Goal: Find specific page/section: Find specific page/section

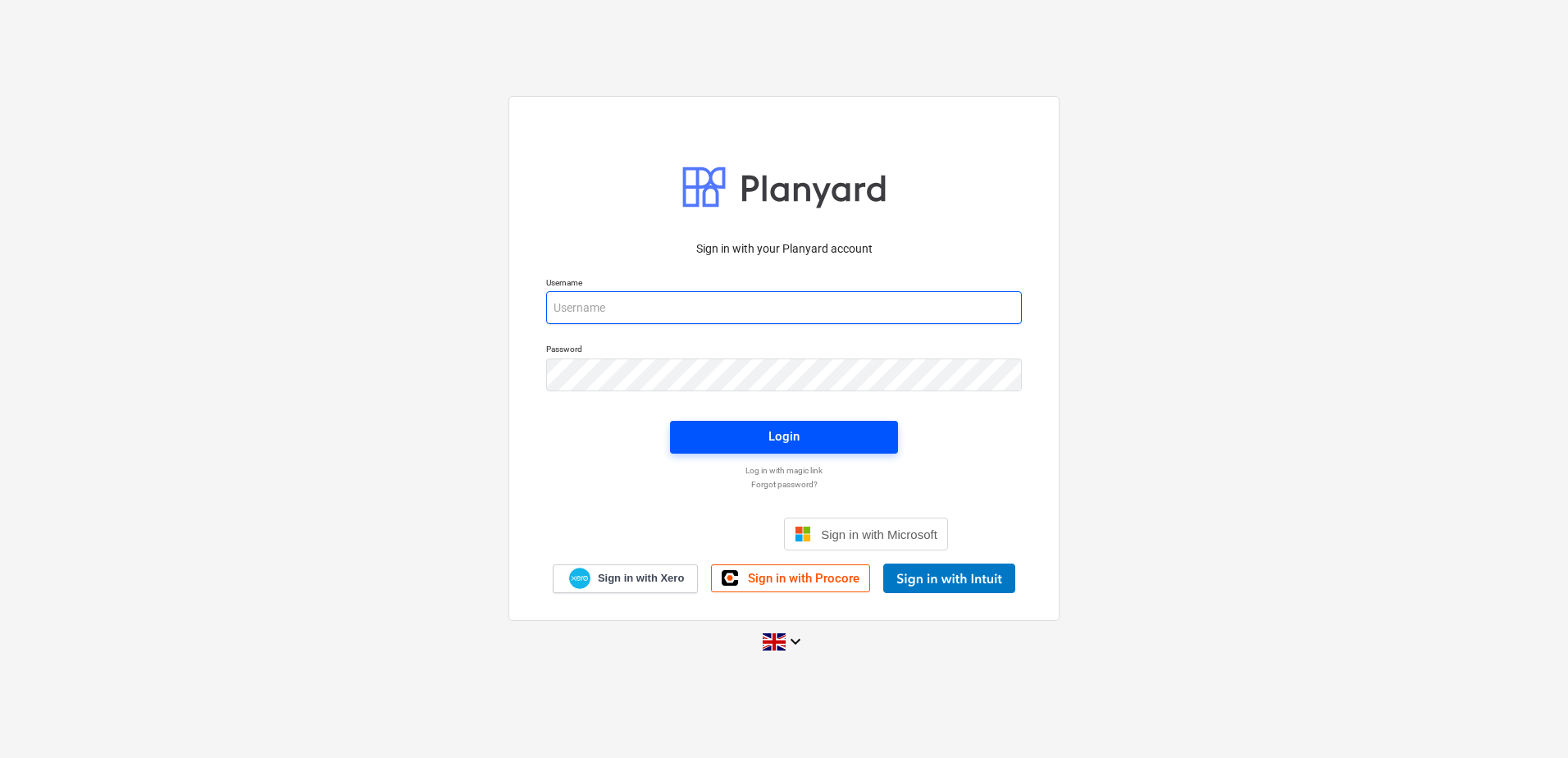
type input "[PERSON_NAME][EMAIL_ADDRESS][DOMAIN_NAME]"
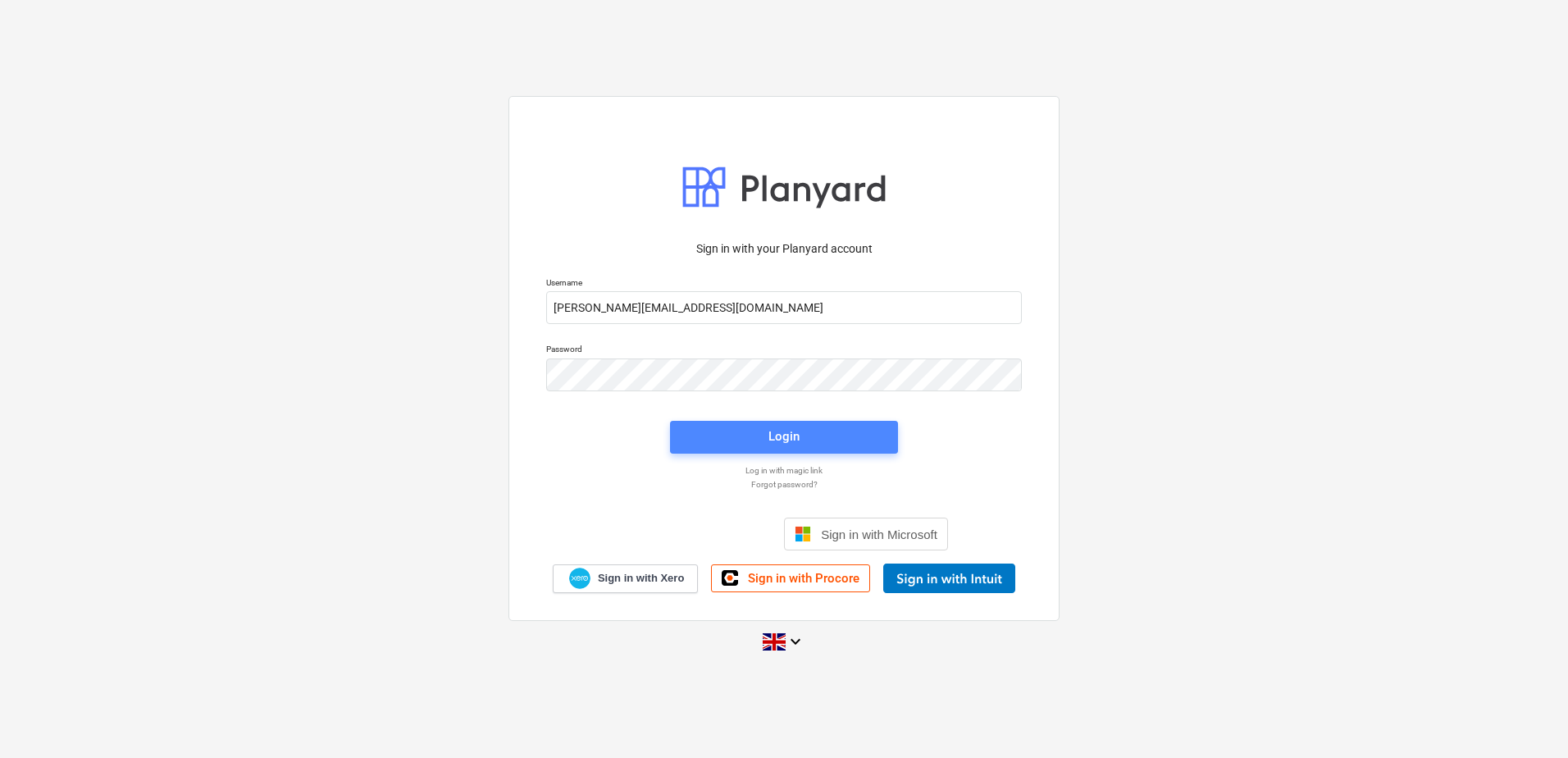
click at [736, 428] on span "Login" at bounding box center [784, 437] width 189 height 21
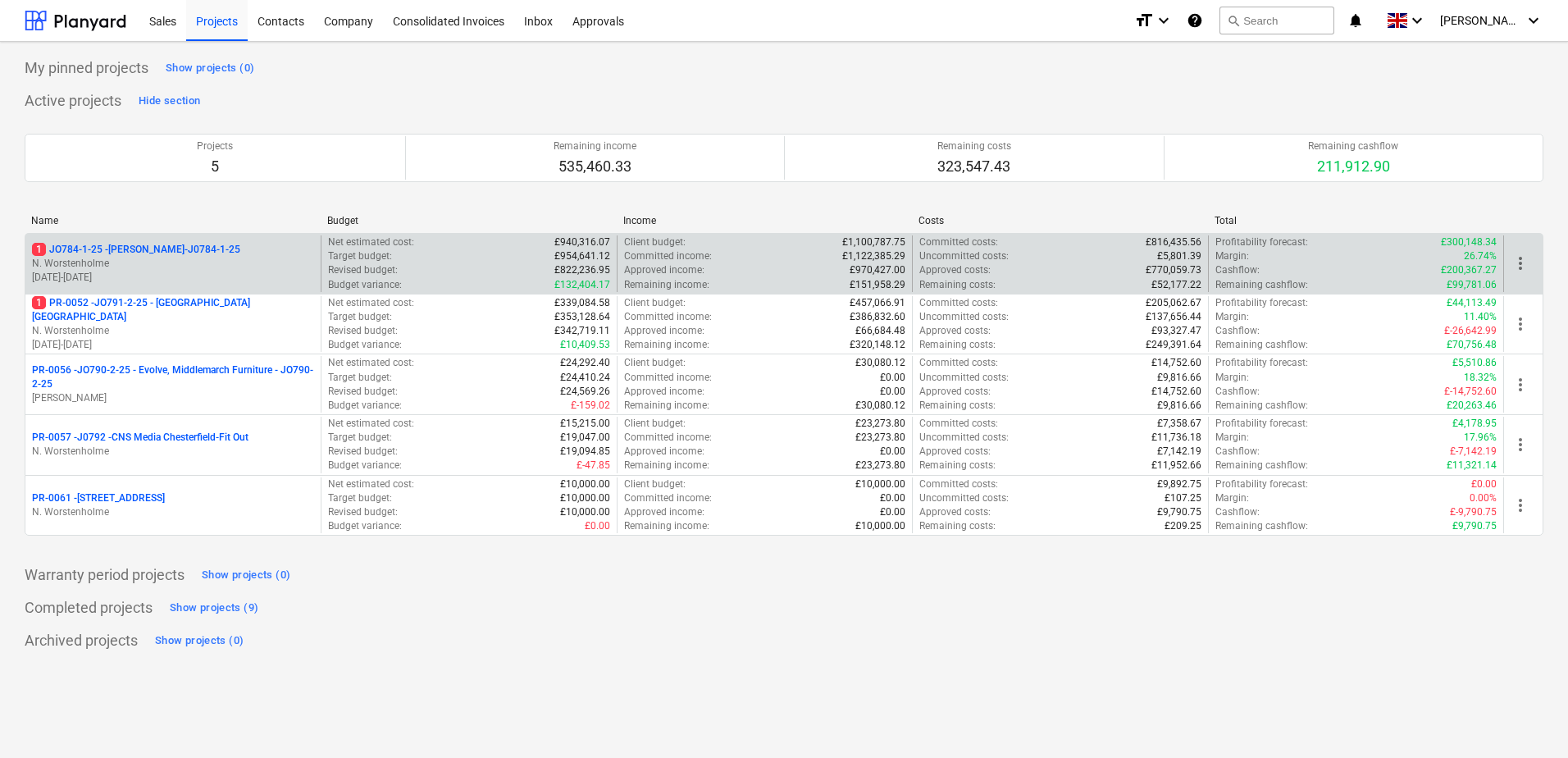
click at [221, 265] on p "N. Worstenholme" at bounding box center [173, 264] width 283 height 14
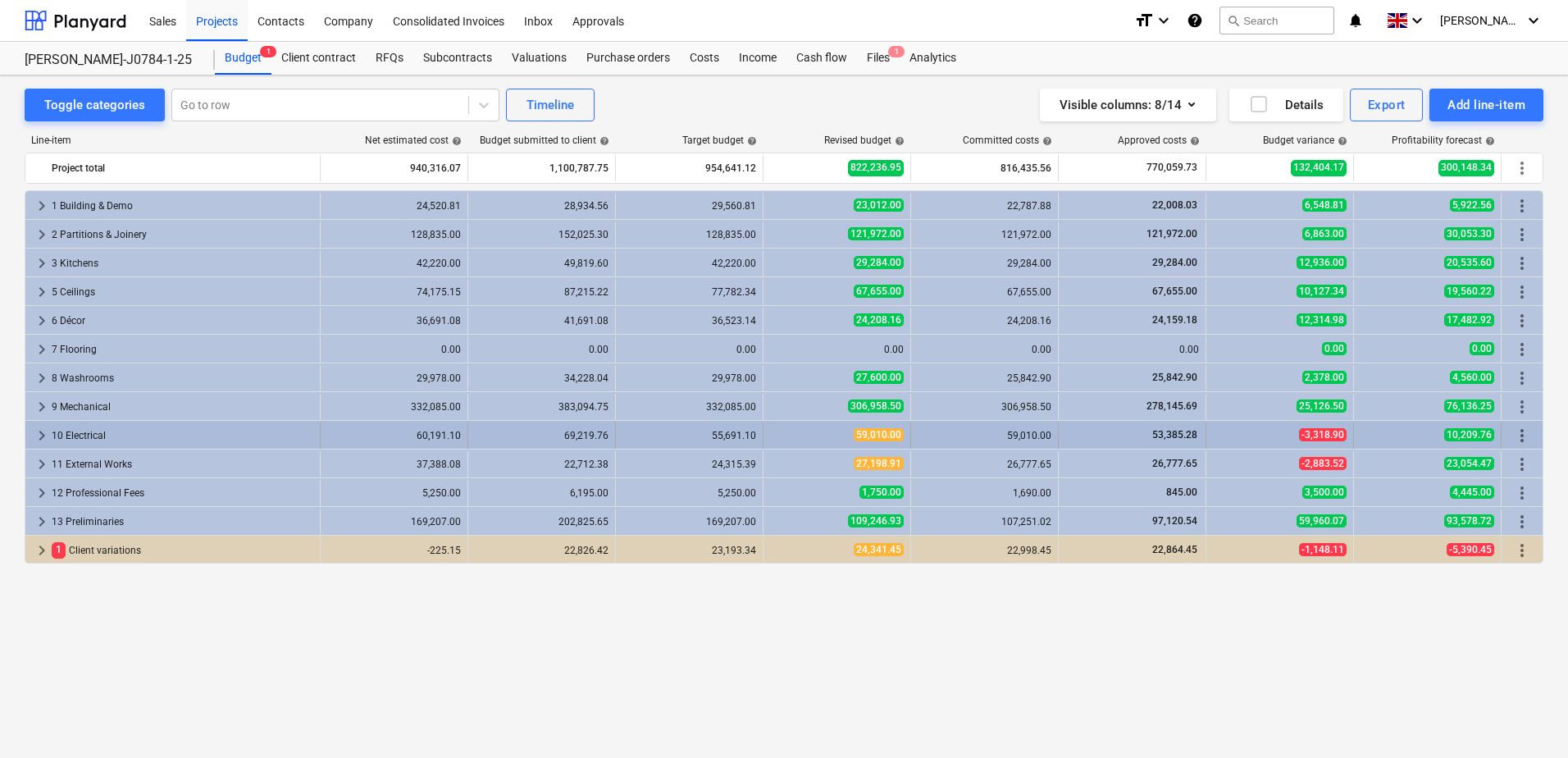
click at [93, 427] on div "10 Electrical" at bounding box center [183, 435] width 262 height 26
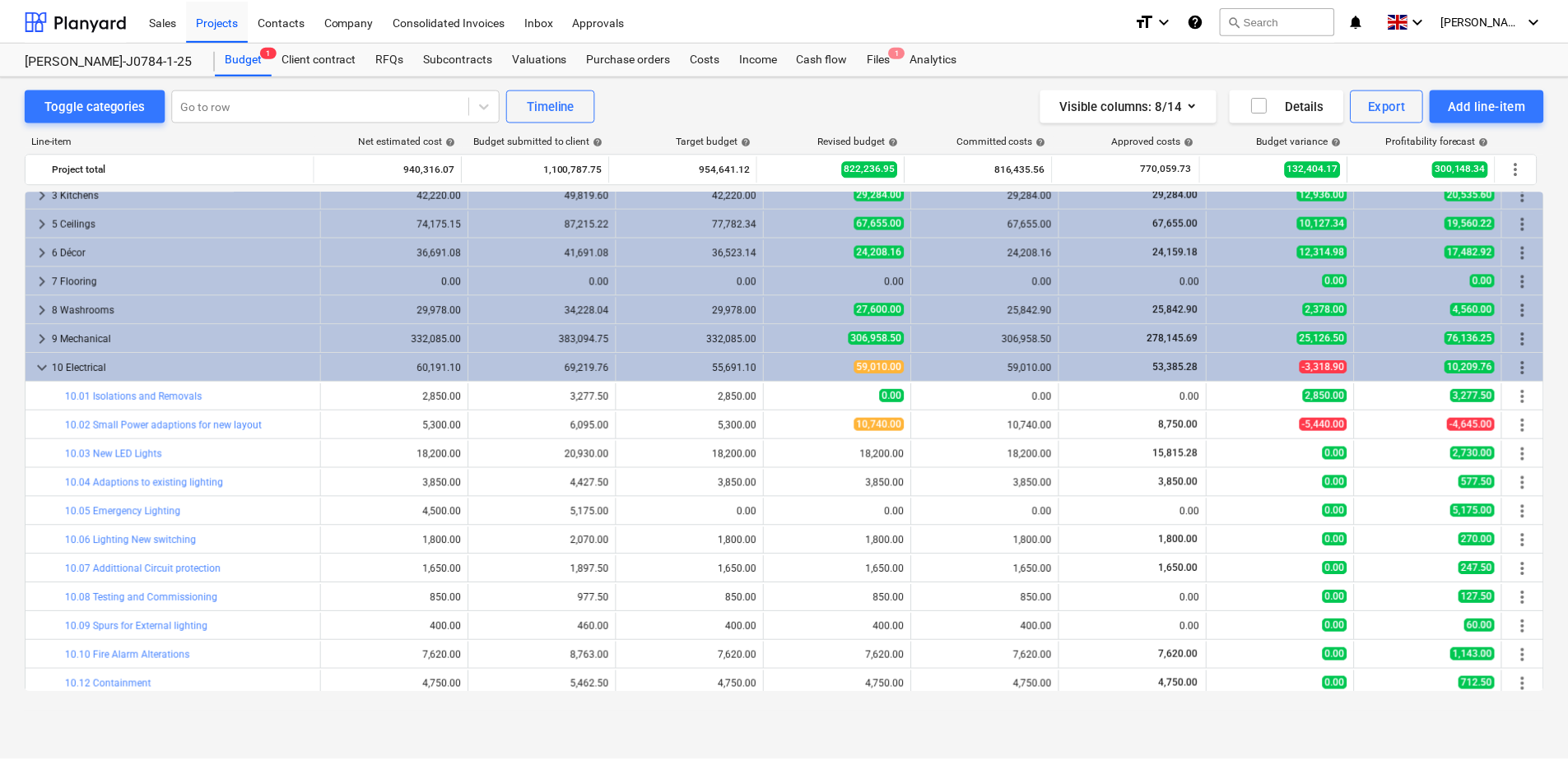
scroll to position [73, 0]
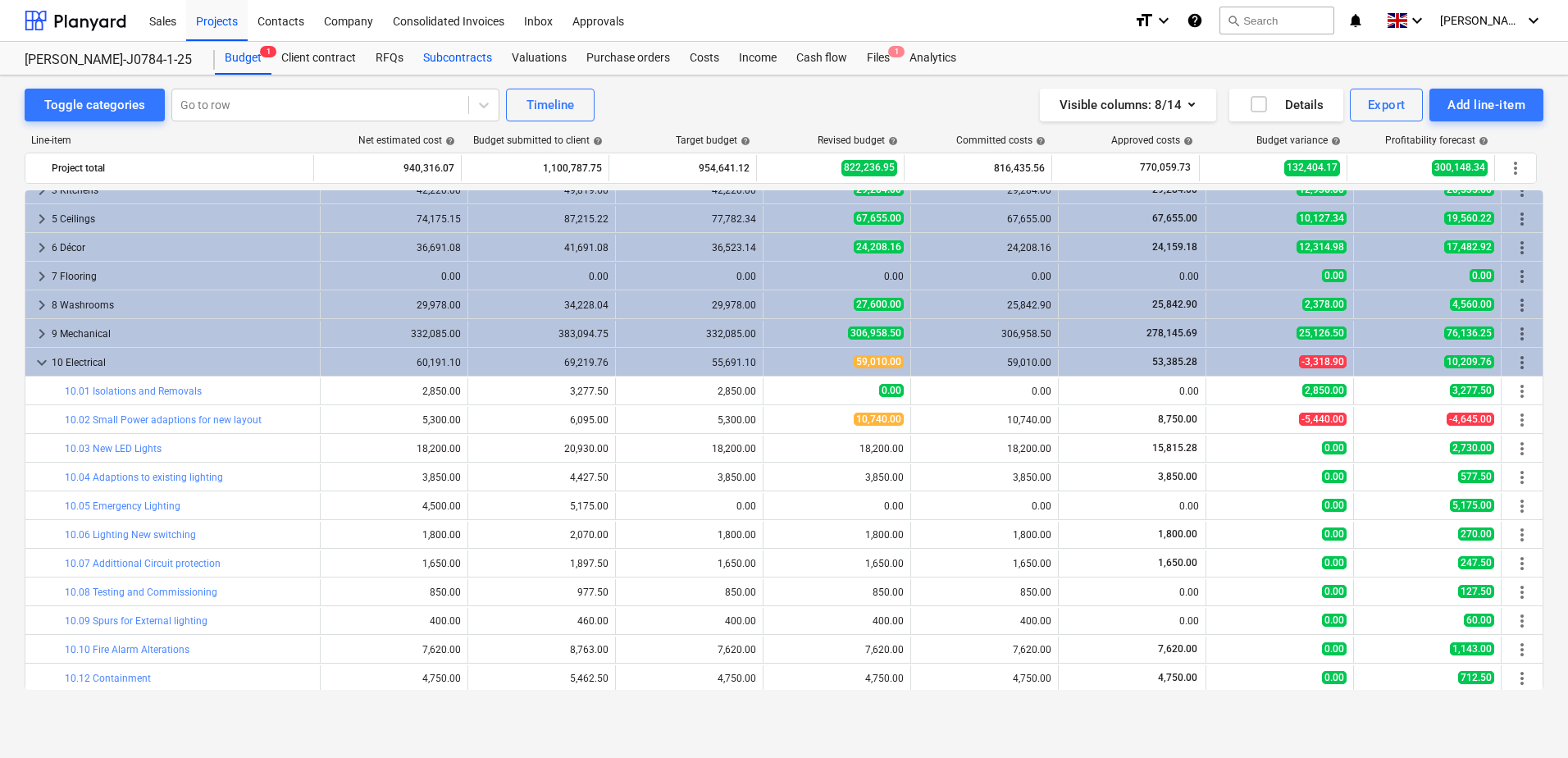
click at [443, 65] on div "Subcontracts" at bounding box center [457, 58] width 88 height 33
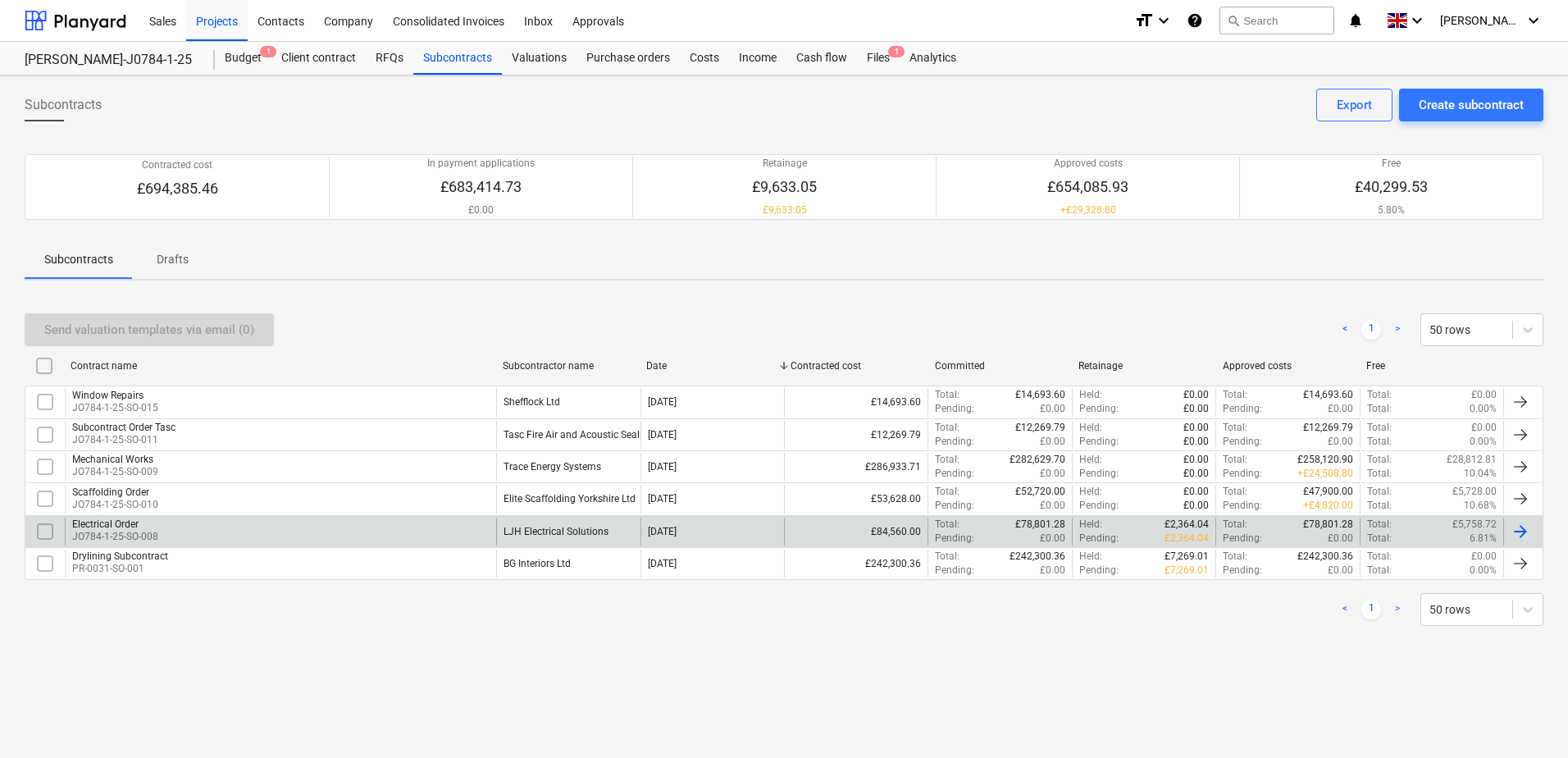
click at [135, 533] on p "JO784-1-25-SO-008" at bounding box center [115, 537] width 86 height 14
click at [119, 523] on div "Electrical Order" at bounding box center [115, 524] width 86 height 12
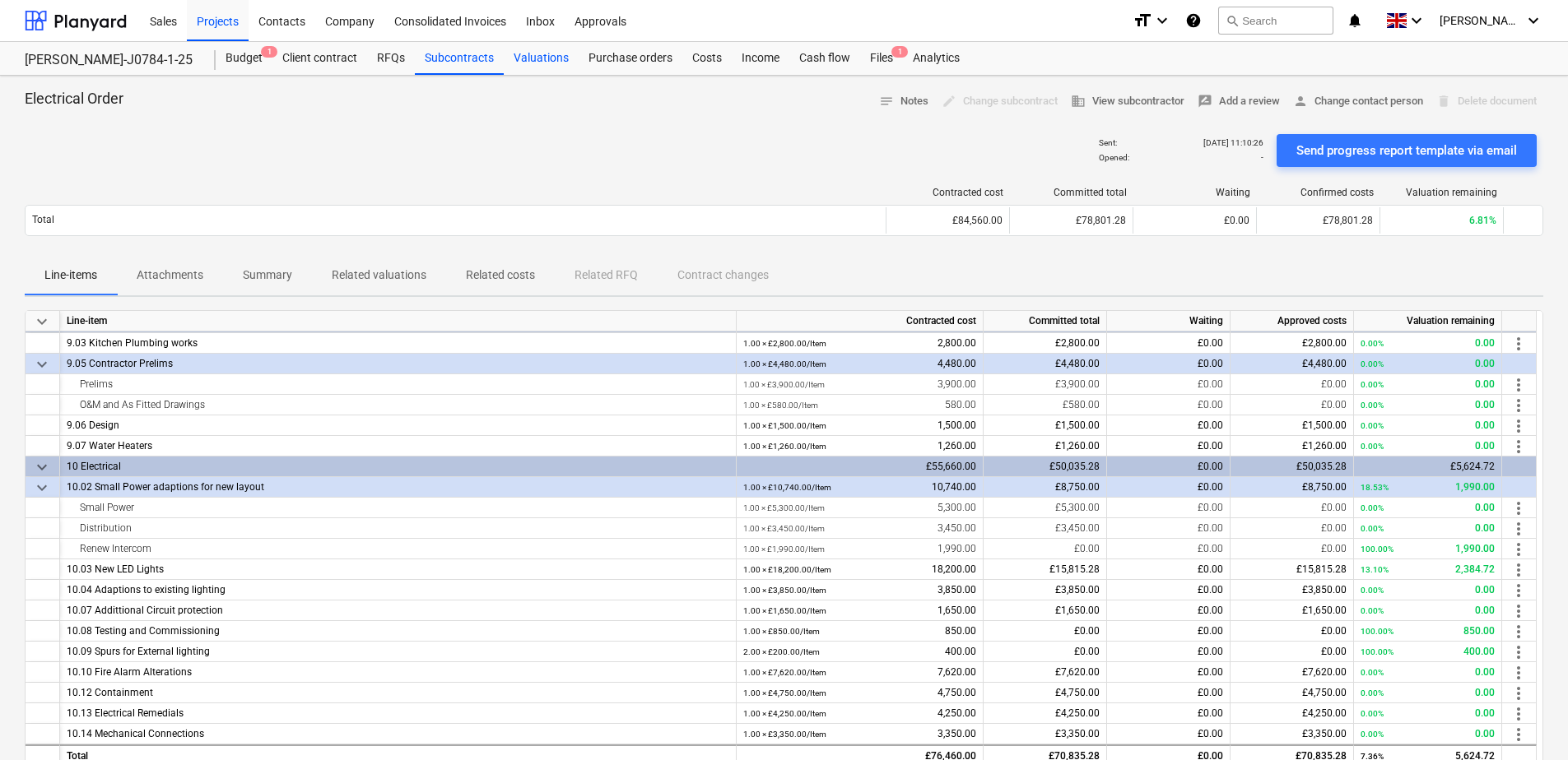
click at [542, 59] on div "Valuations" at bounding box center [541, 58] width 75 height 33
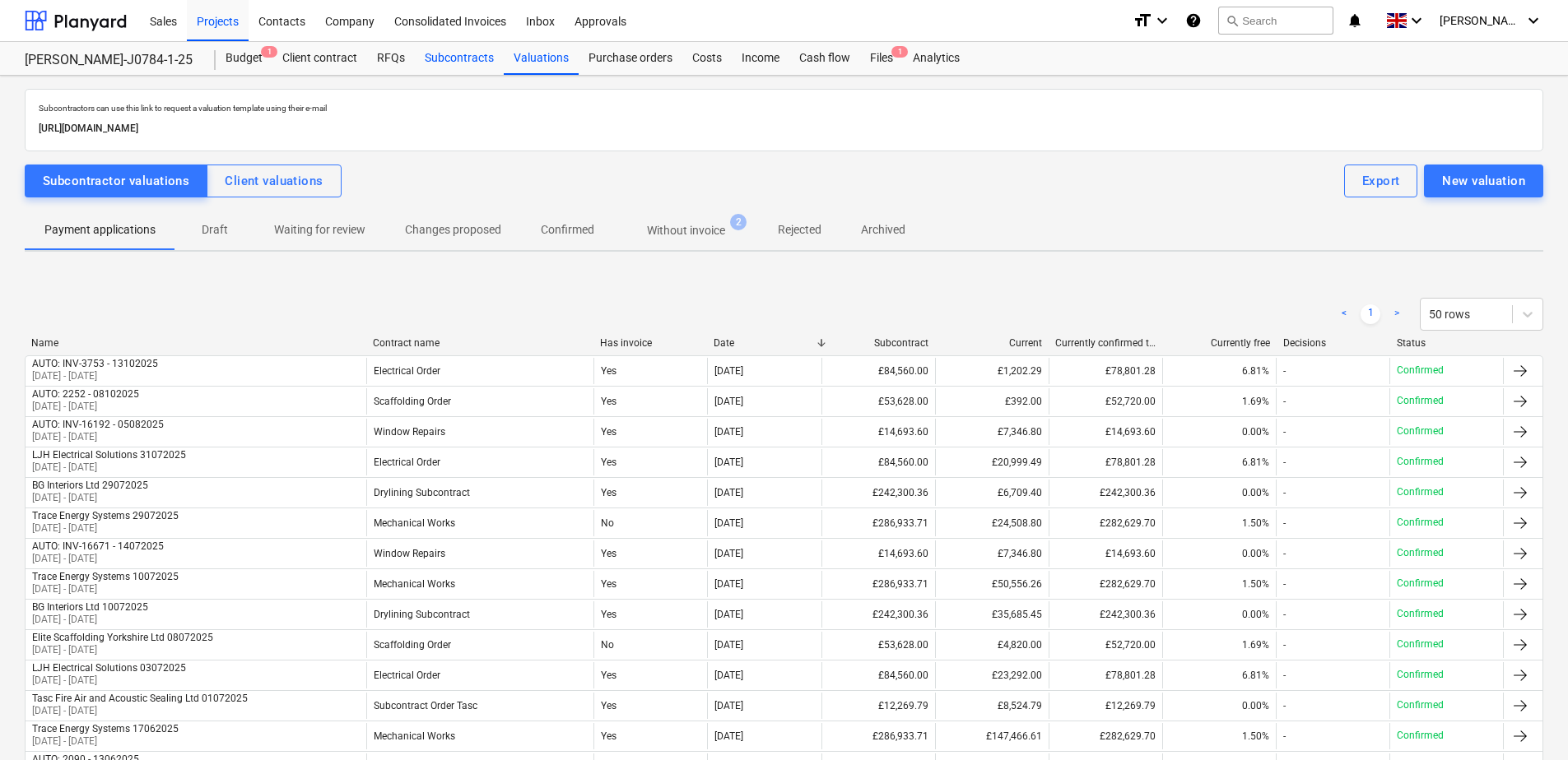
click at [461, 55] on div "Subcontracts" at bounding box center [459, 58] width 89 height 33
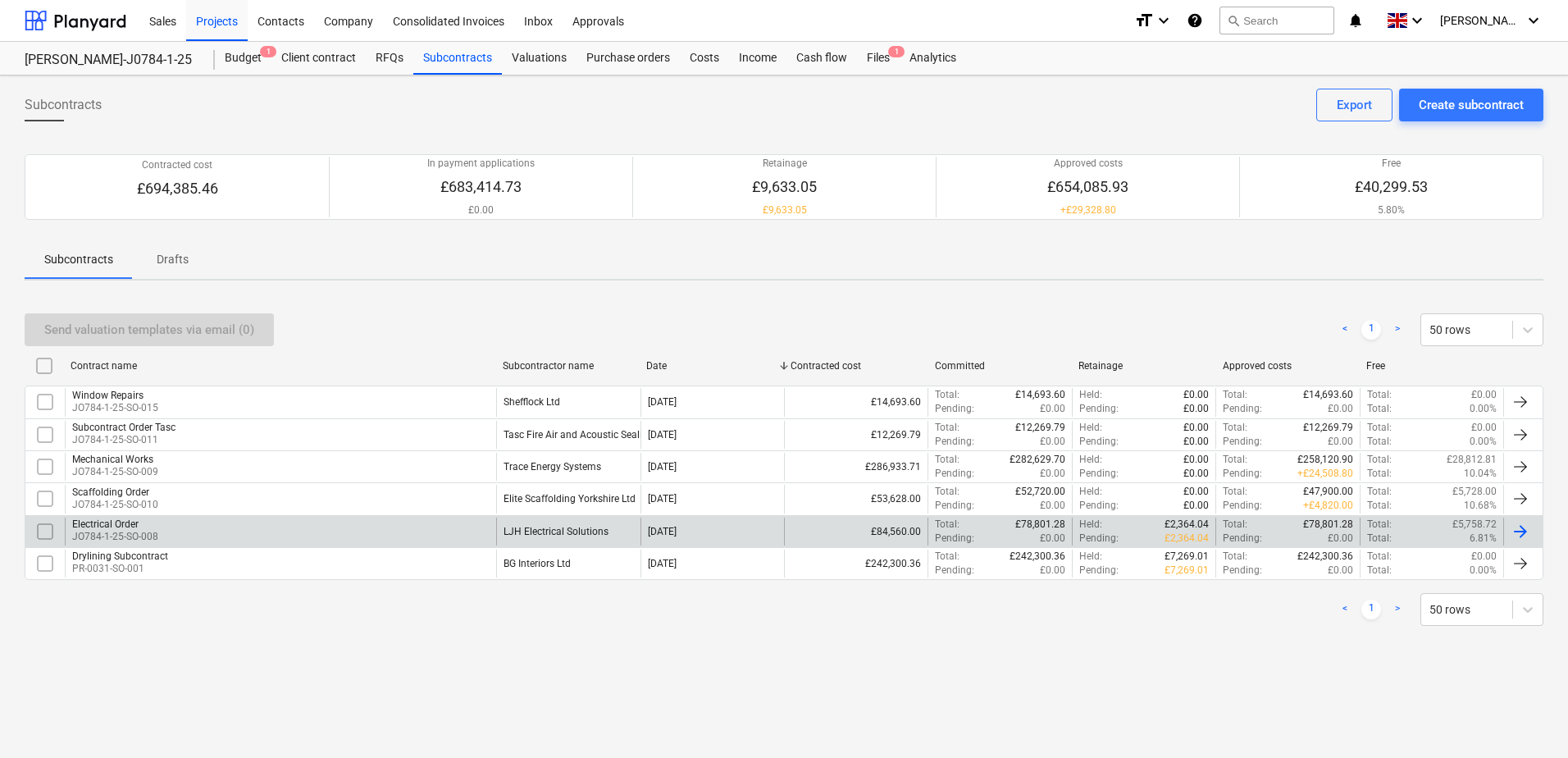
click at [299, 531] on div "Electrical Order JO784-1-25-SO-008" at bounding box center [281, 531] width 431 height 28
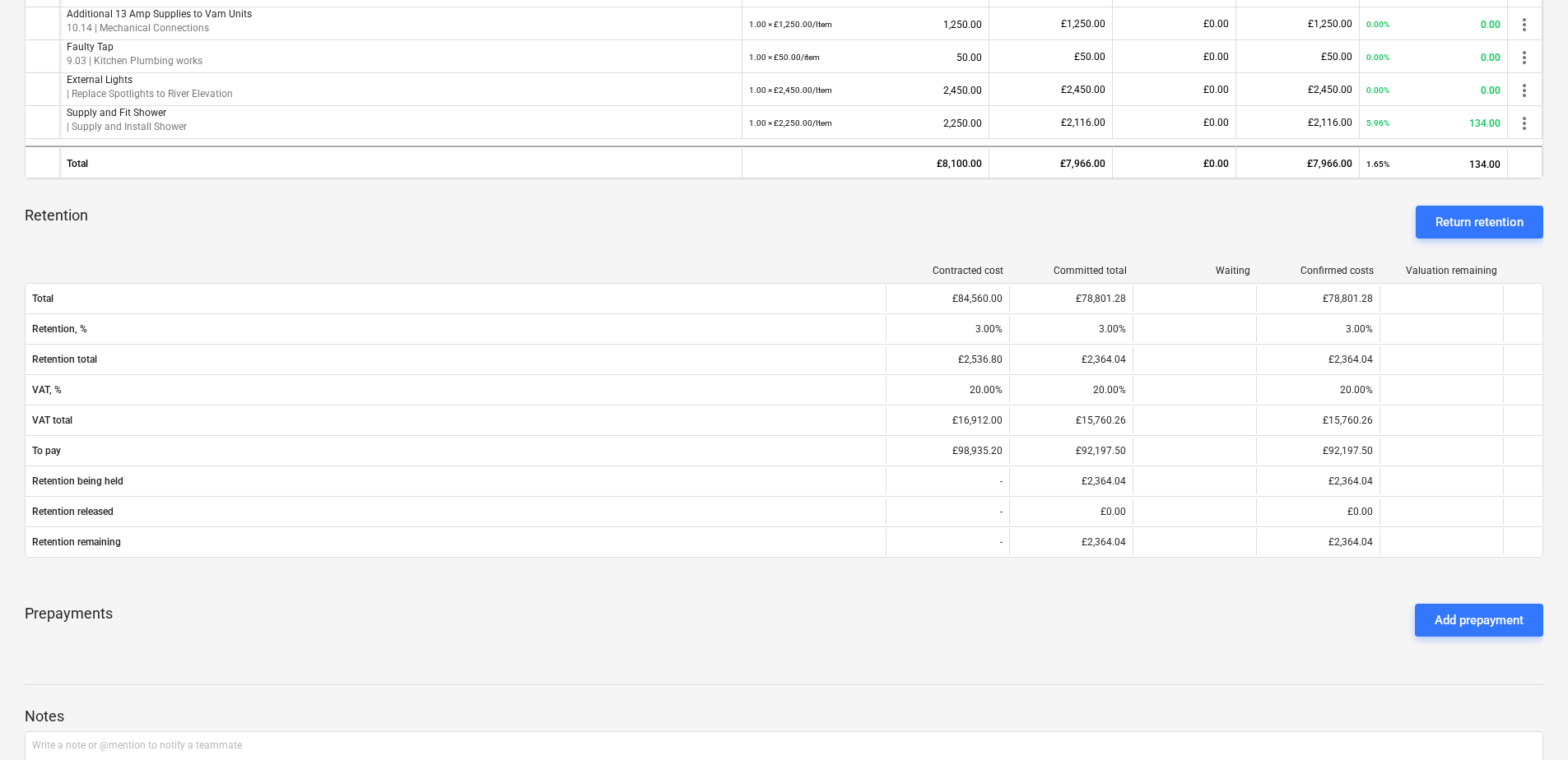
scroll to position [942, 0]
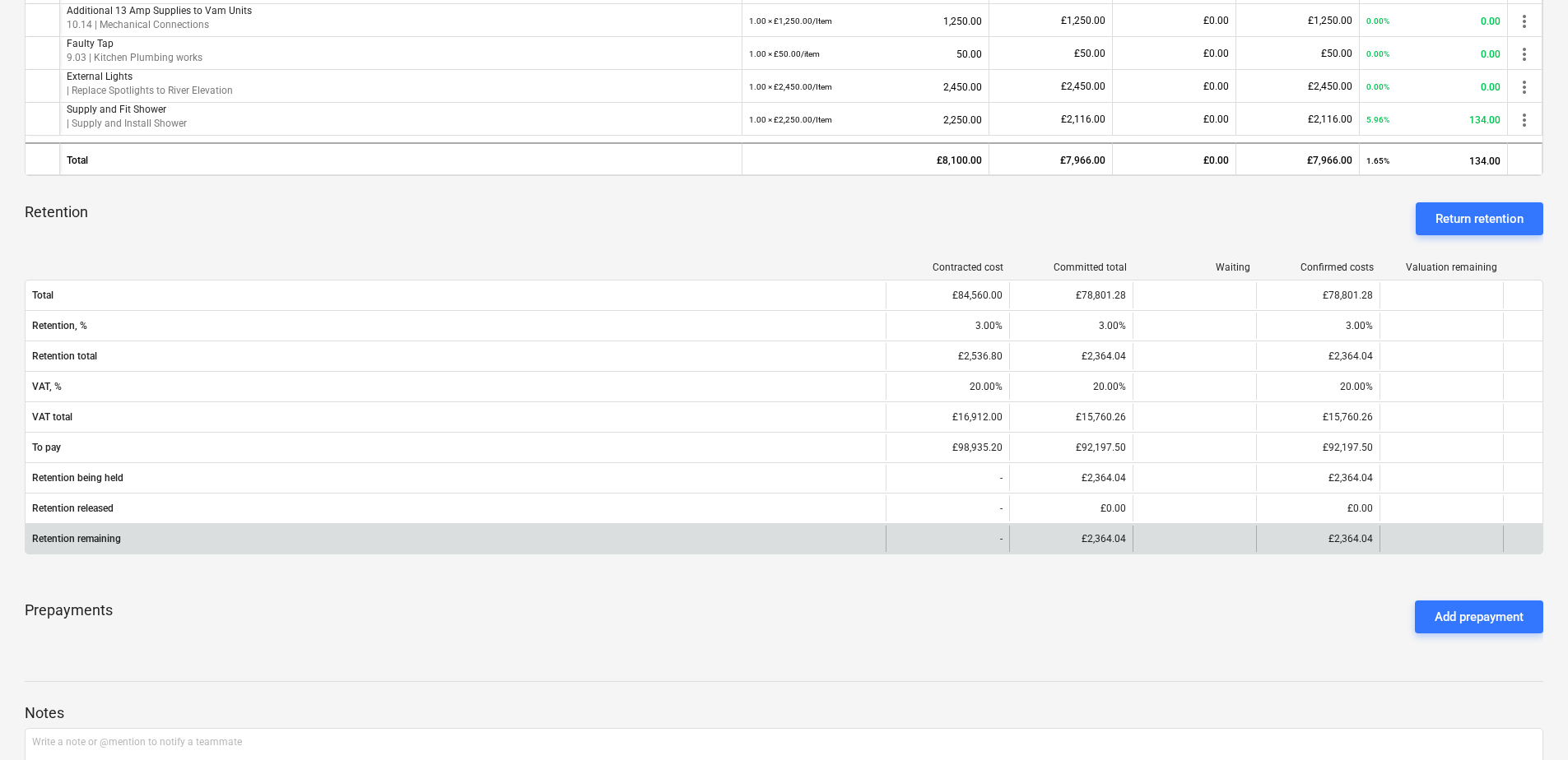
click at [1341, 544] on p "£2,364.04" at bounding box center [1351, 539] width 45 height 14
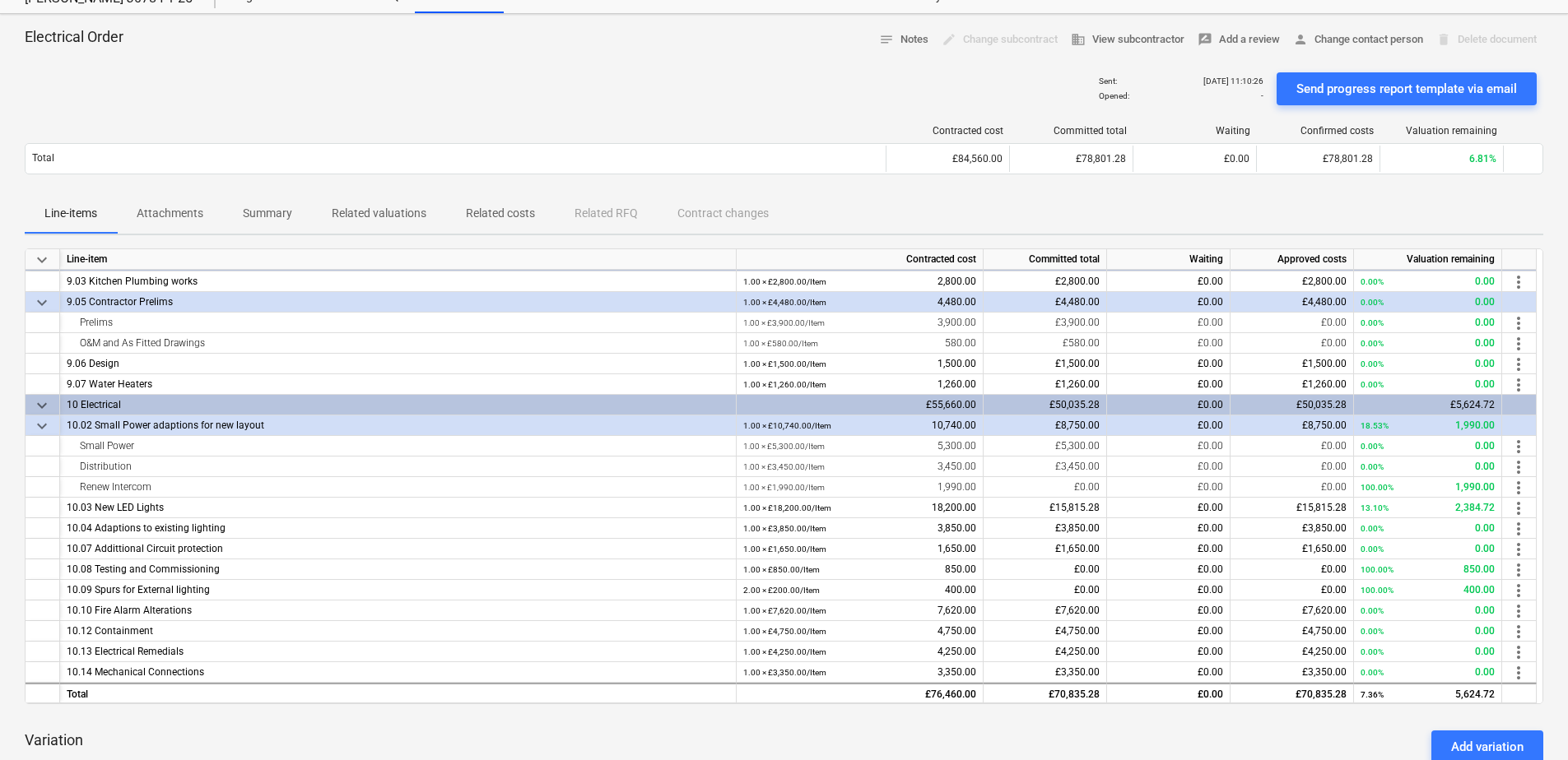
scroll to position [0, 0]
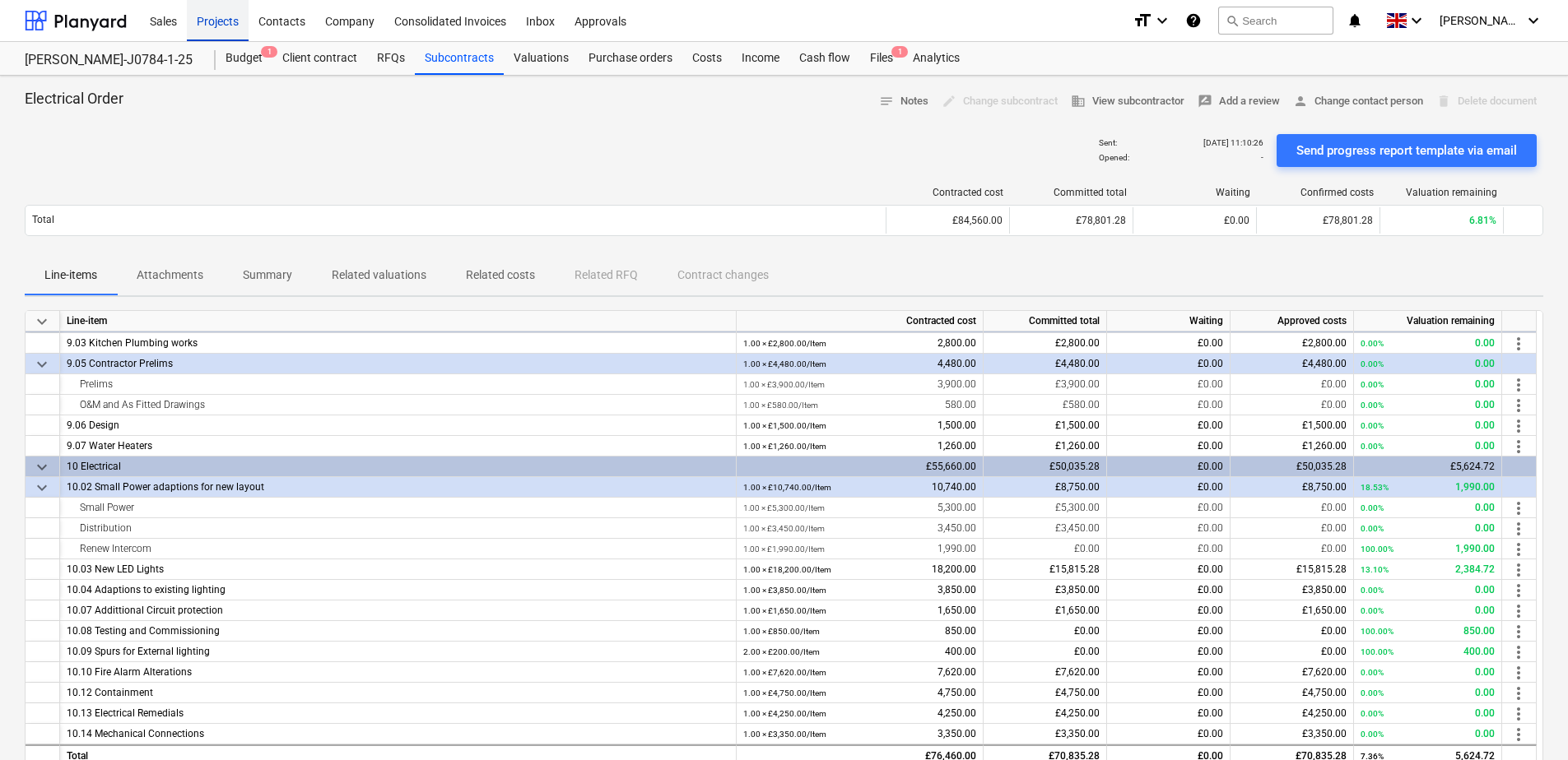
click at [206, 25] on div "Projects" at bounding box center [217, 20] width 62 height 42
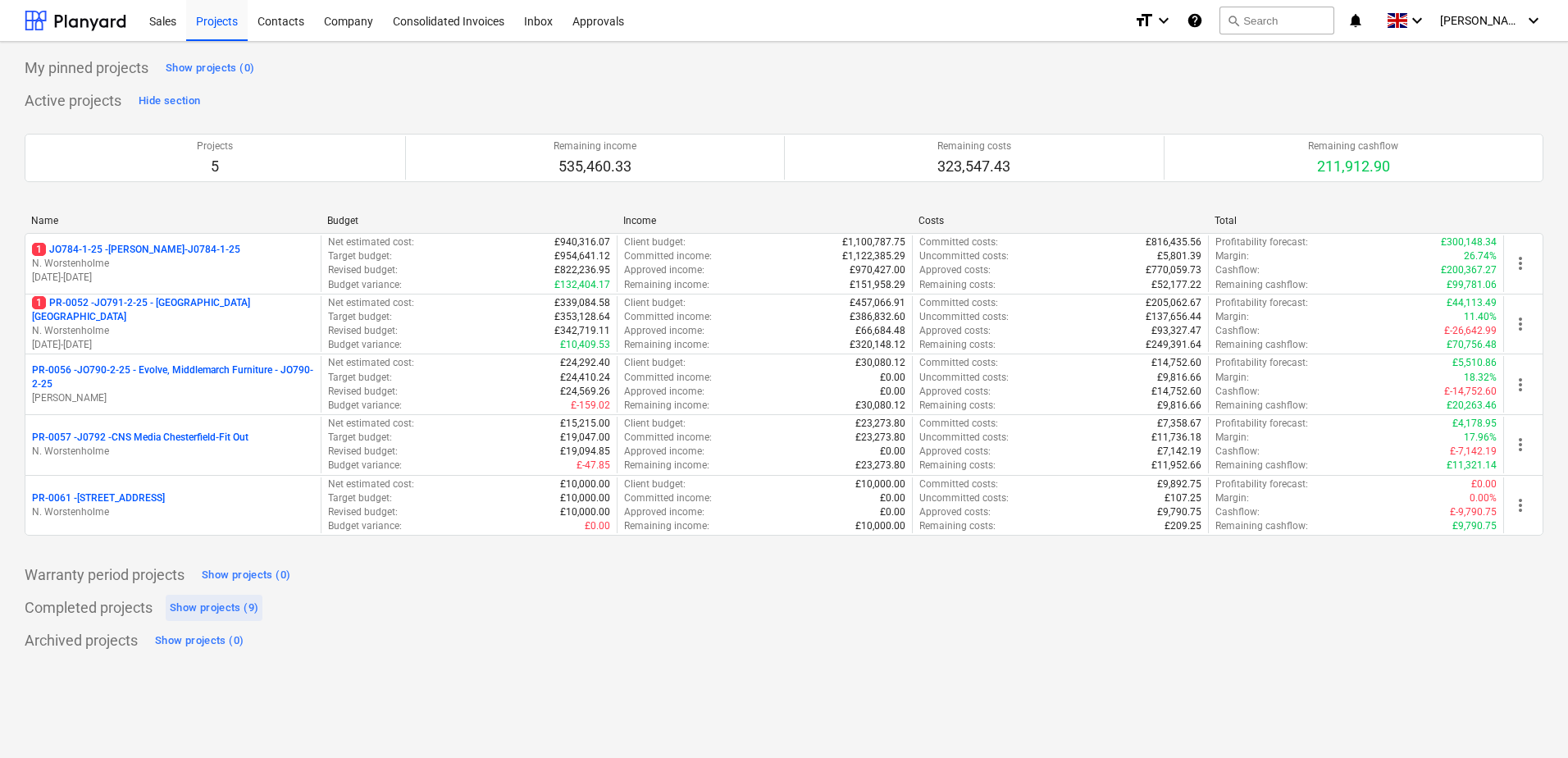
click at [225, 607] on div "Show projects (9)" at bounding box center [213, 608] width 88 height 19
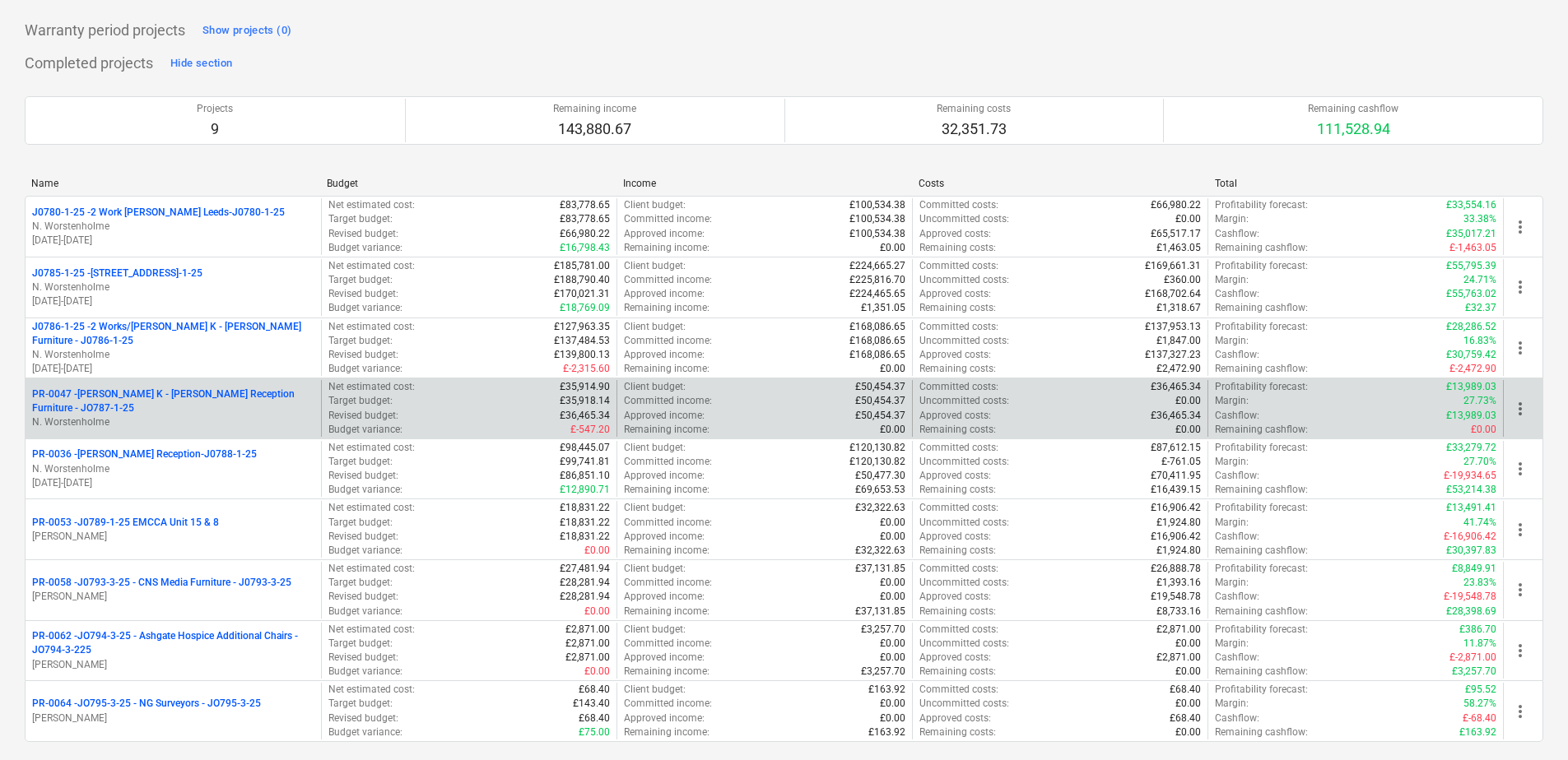
scroll to position [594, 0]
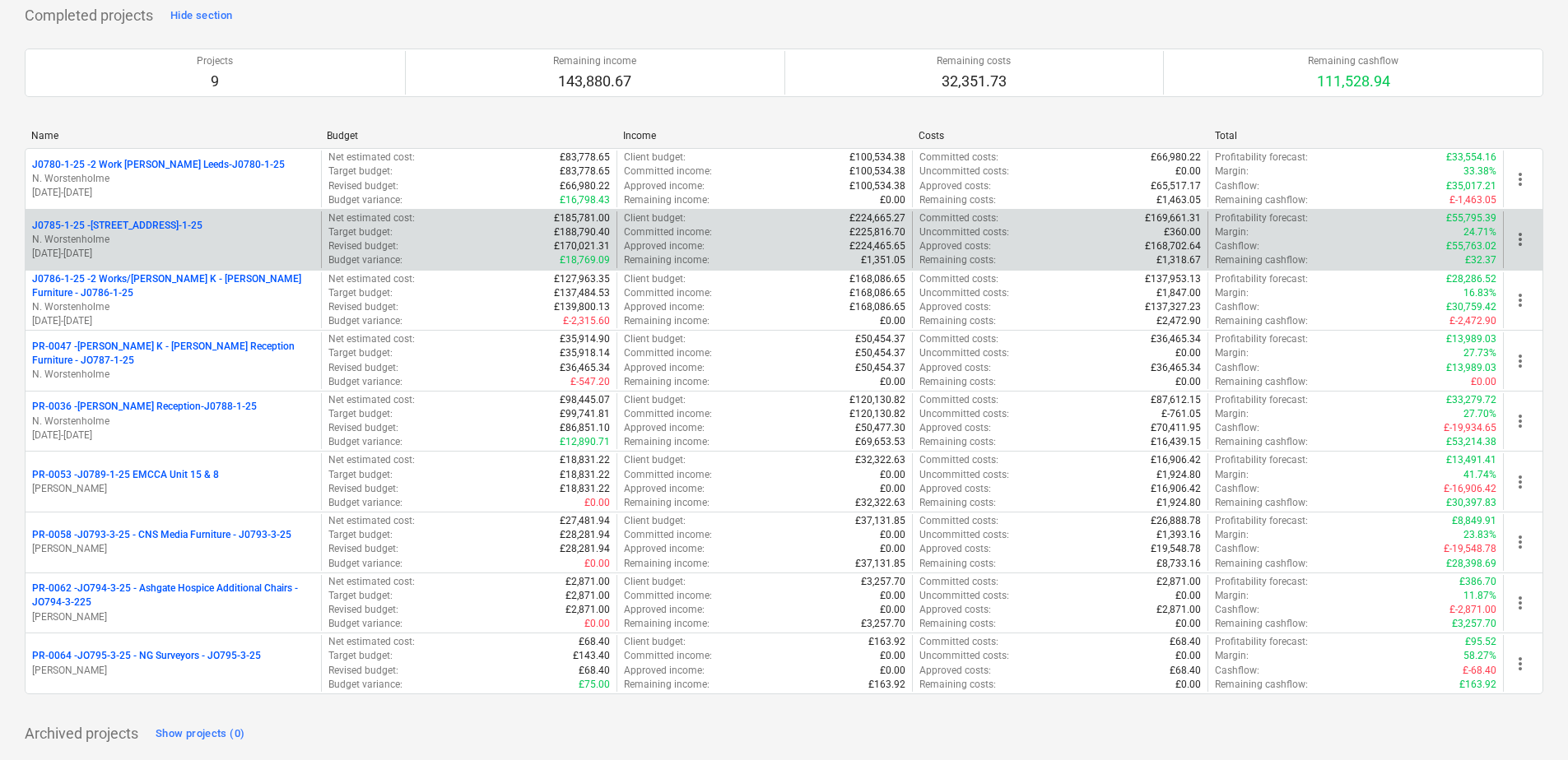
click at [160, 222] on p "J0785-1-25 - 6 [GEOGRAPHIC_DATA] - J0785-1-25" at bounding box center [117, 226] width 170 height 14
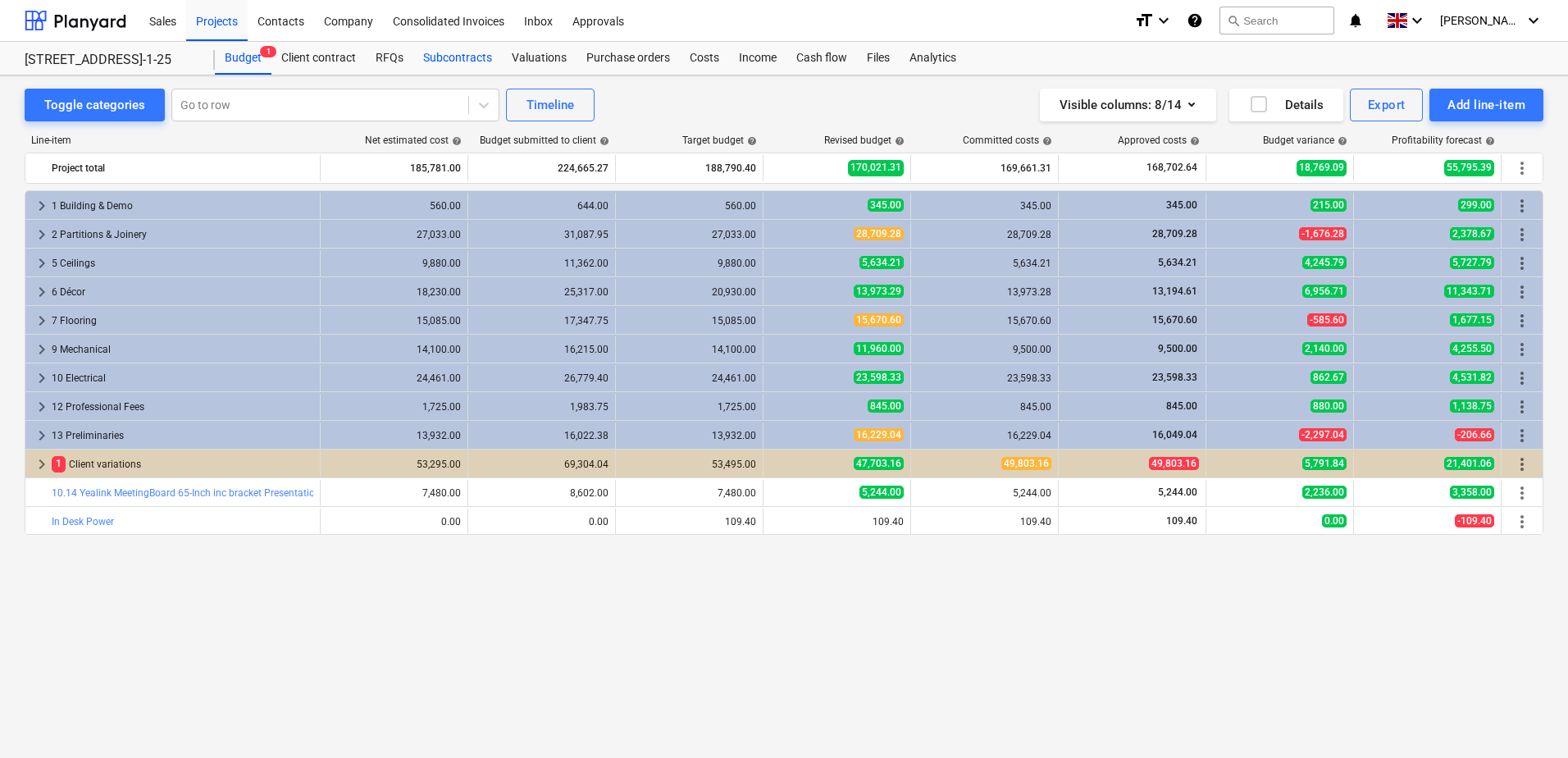
click at [449, 54] on div "Subcontracts" at bounding box center [457, 58] width 88 height 33
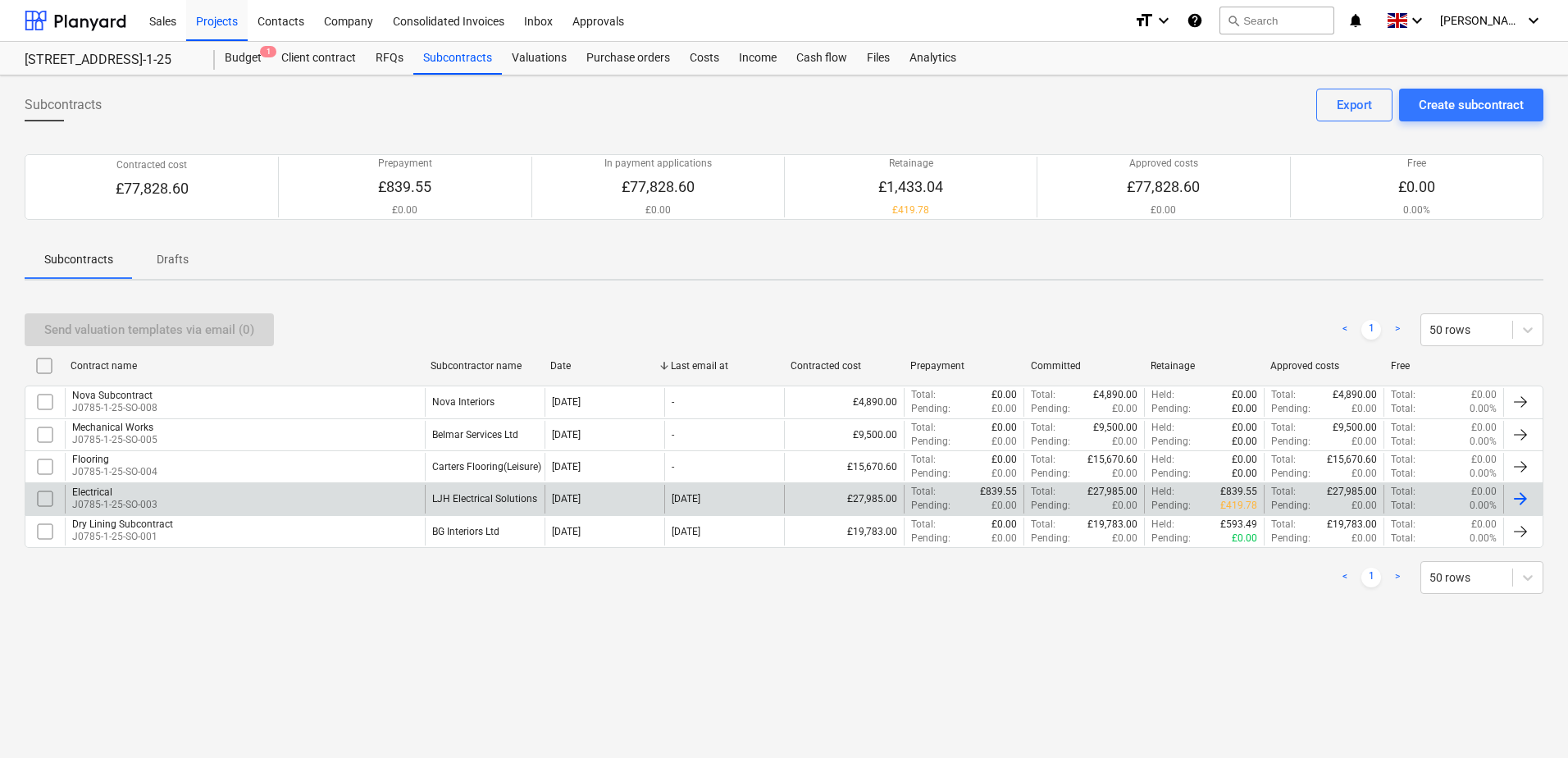
click at [269, 489] on div "Electrical J0785-1-25-SO-003" at bounding box center [245, 498] width 360 height 28
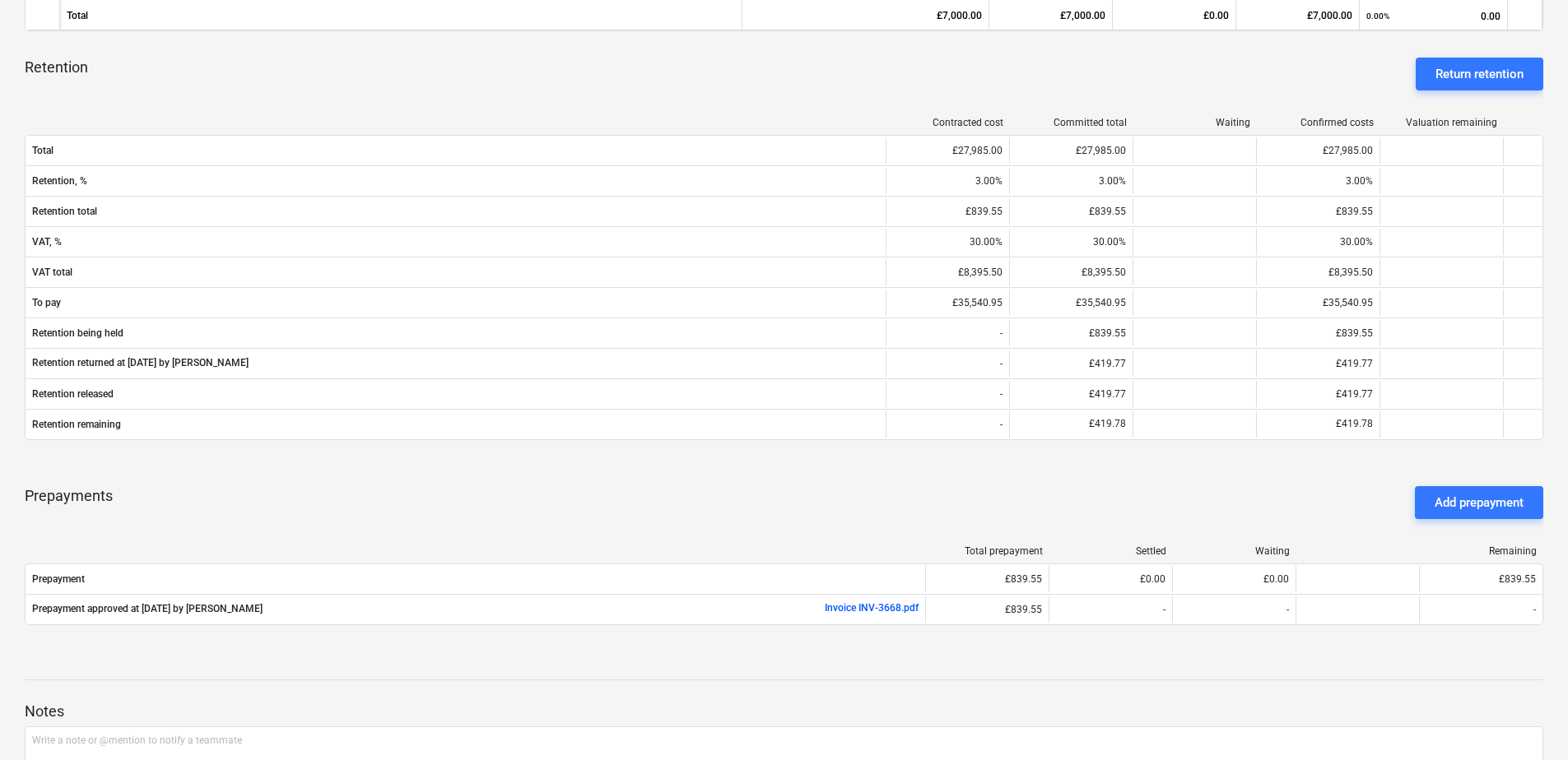
scroll to position [809, 0]
